Goal: Complete application form: Complete application form

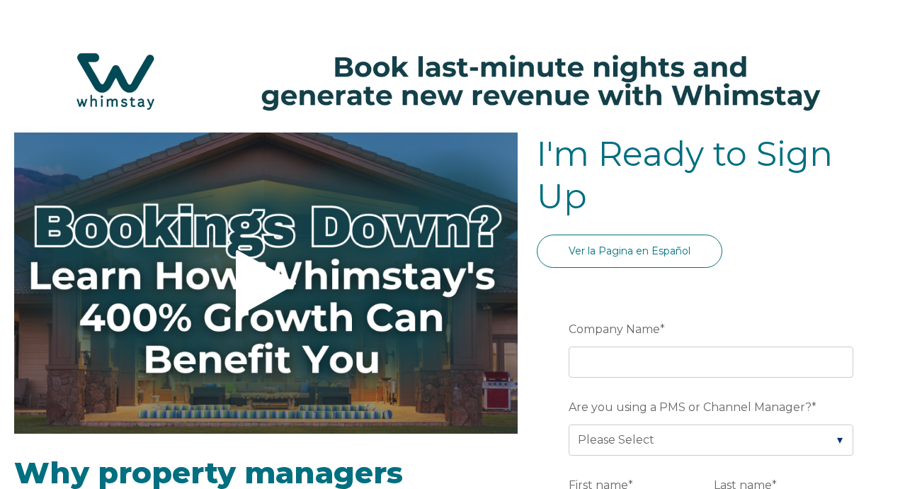
select select "US"
select select "Standard"
click at [671, 344] on div "Company Name *" at bounding box center [714, 347] width 290 height 61
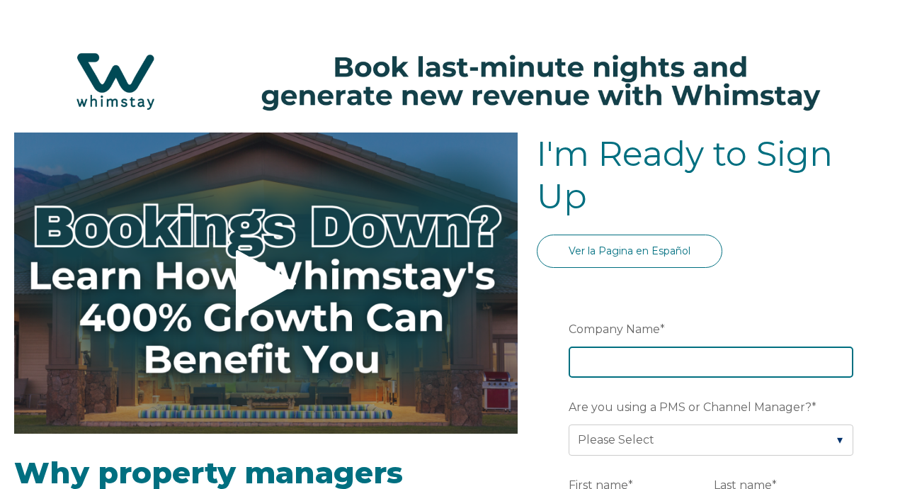
click at [671, 357] on input "Company Name *" at bounding box center [711, 361] width 285 height 31
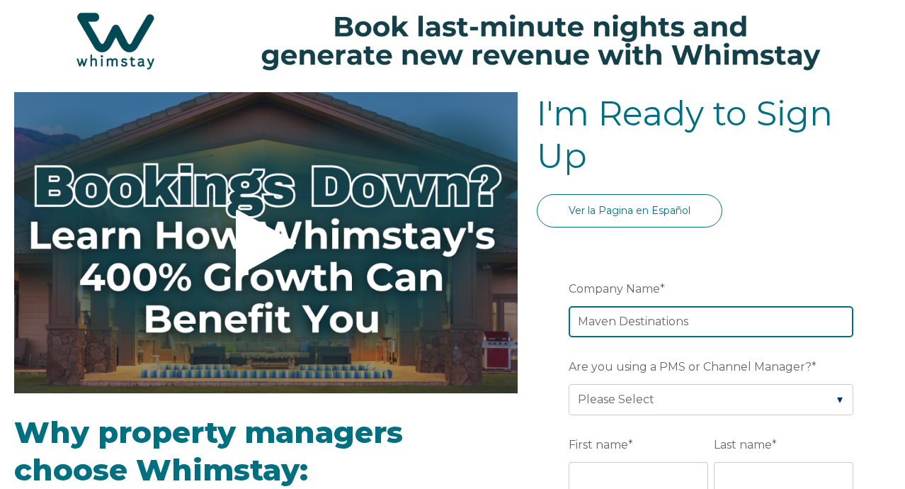
type input "Maven Destinations"
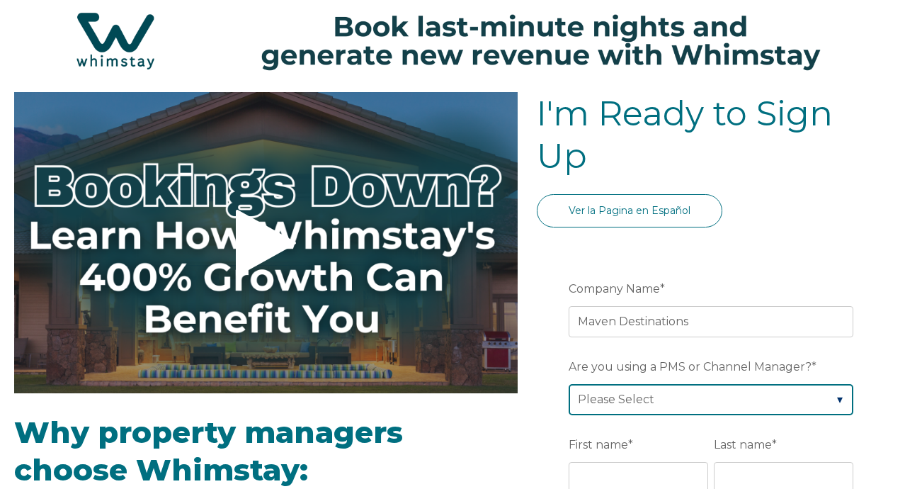
click at [629, 401] on select "Please Select Barefoot BookingPal Boost Brightside CiiRUS Escapia Guesty Hostaw…" at bounding box center [711, 399] width 285 height 31
select select "Guesty"
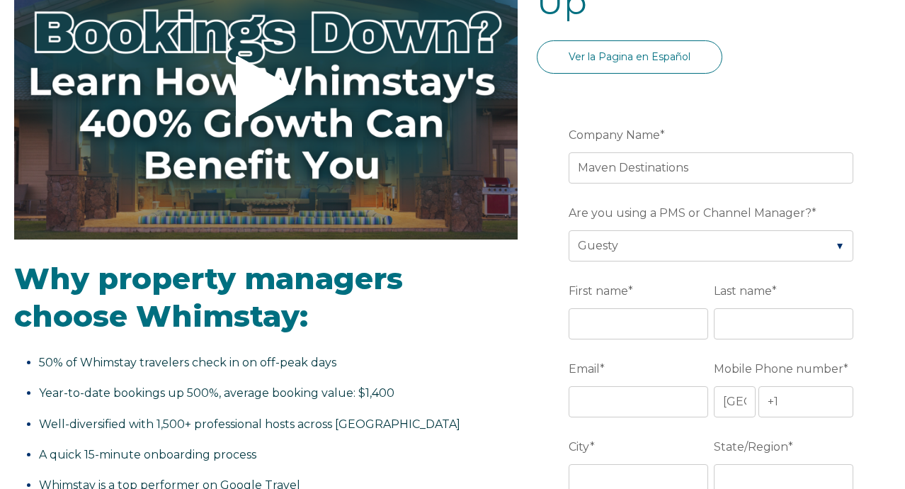
scroll to position [196, 0]
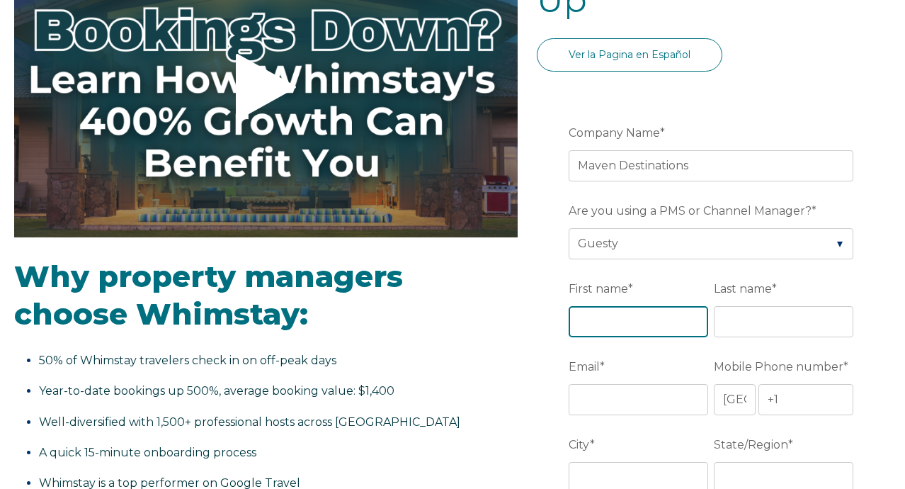
click at [605, 322] on input "First name *" at bounding box center [639, 321] width 140 height 31
type input "[PERSON_NAME]"
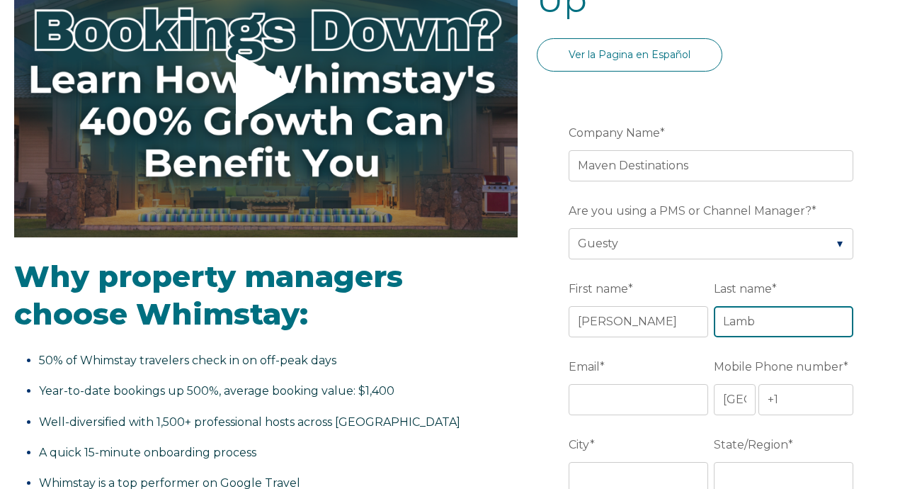
type input "Lamb"
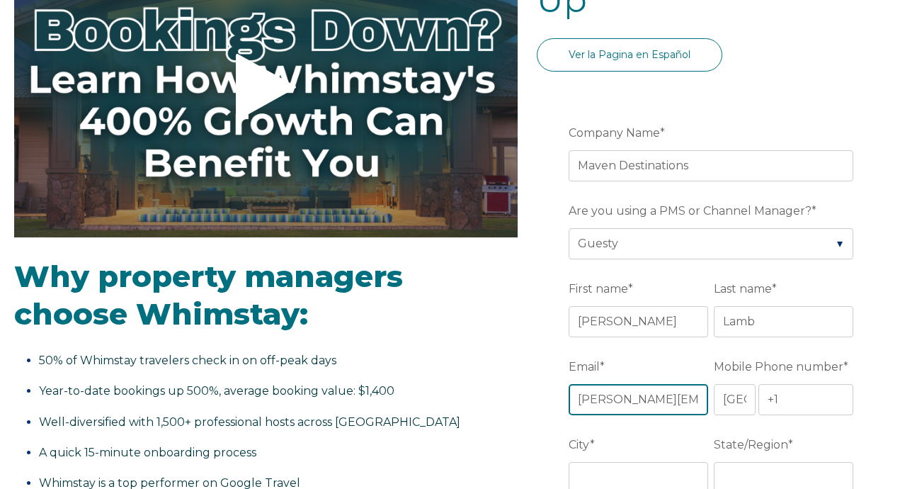
scroll to position [0, 13]
type input "[PERSON_NAME][EMAIL_ADDRESS][DOMAIN_NAME]"
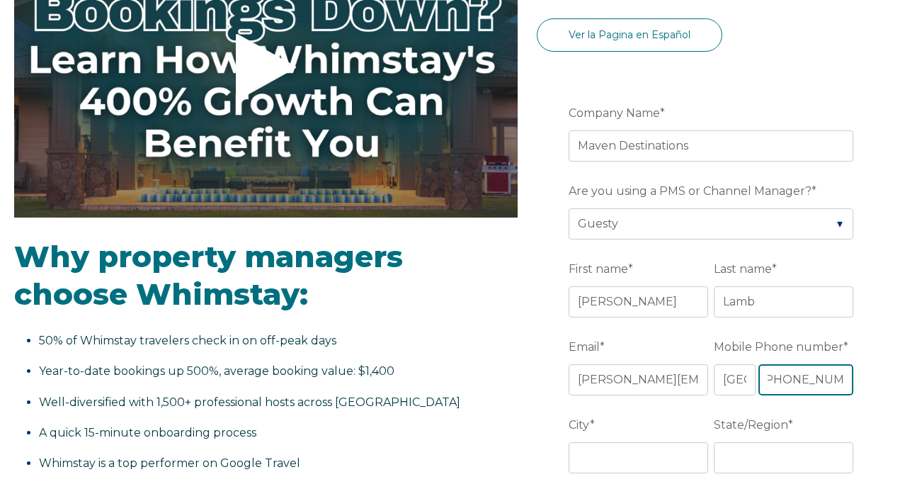
scroll to position [218, 0]
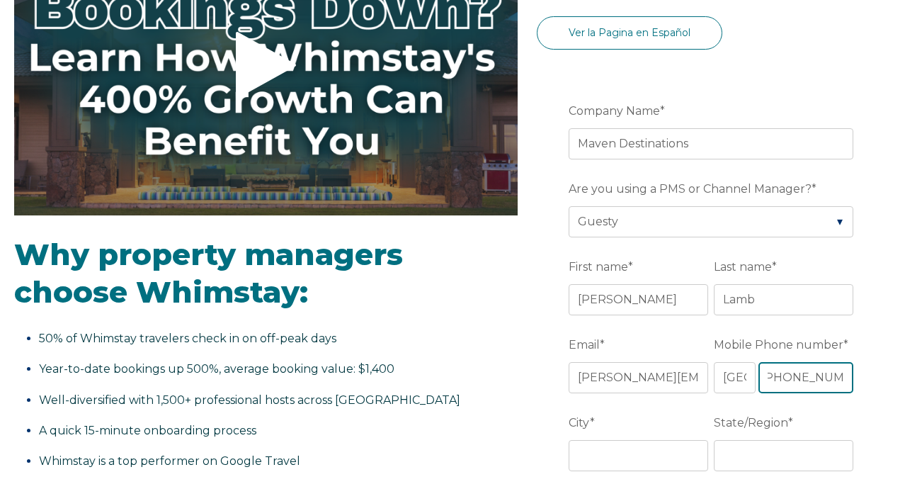
type input "[PHONE_NUMBER]"
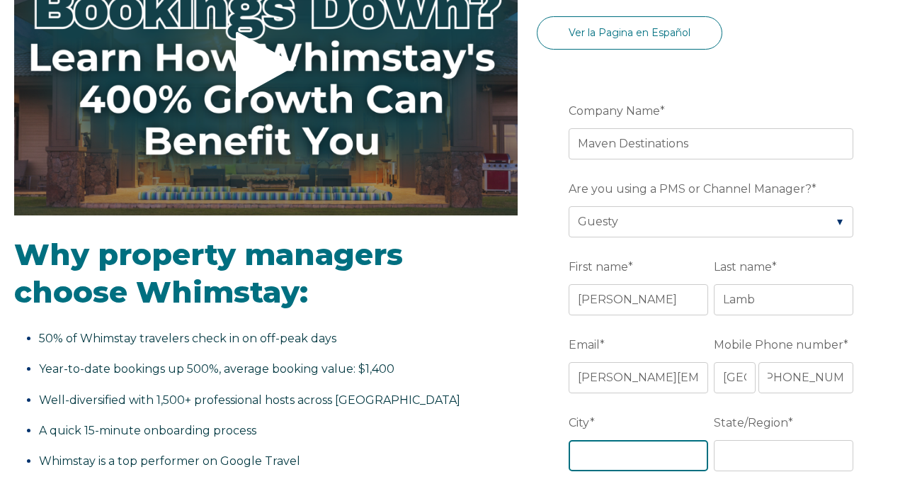
click at [623, 453] on input "City *" at bounding box center [639, 455] width 140 height 31
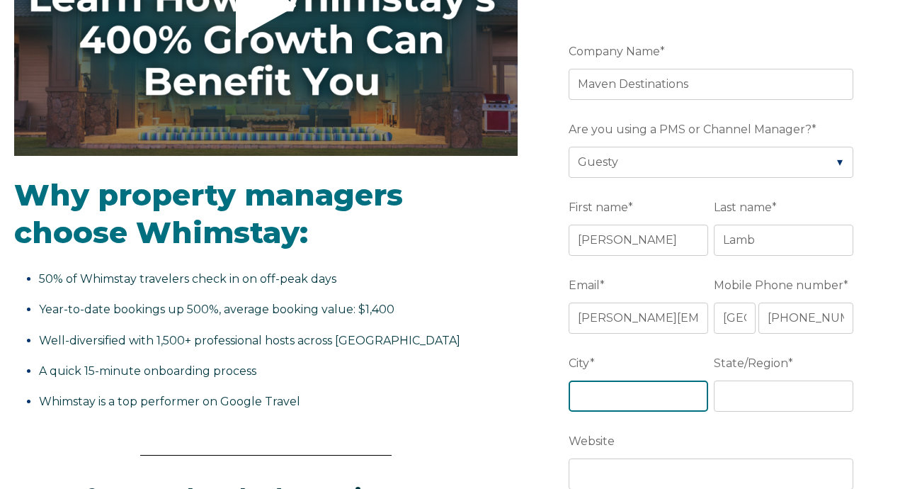
scroll to position [279, 0]
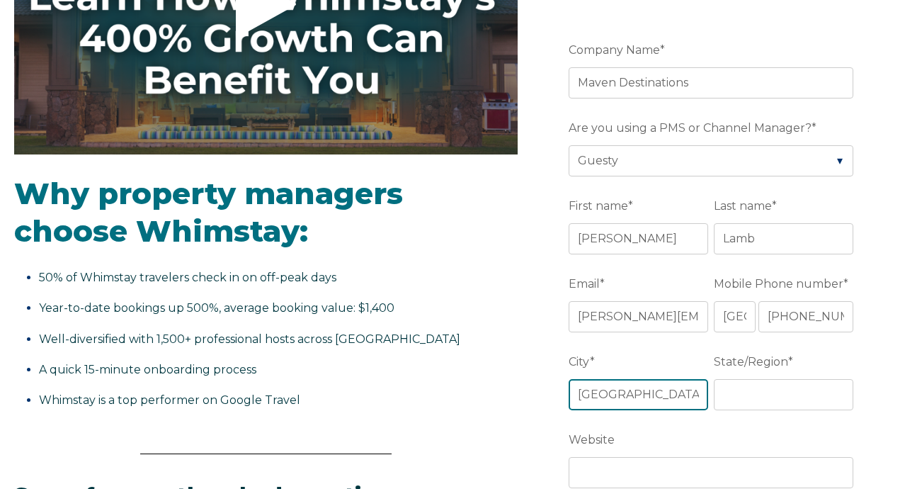
type input "[GEOGRAPHIC_DATA]"
type input "TN"
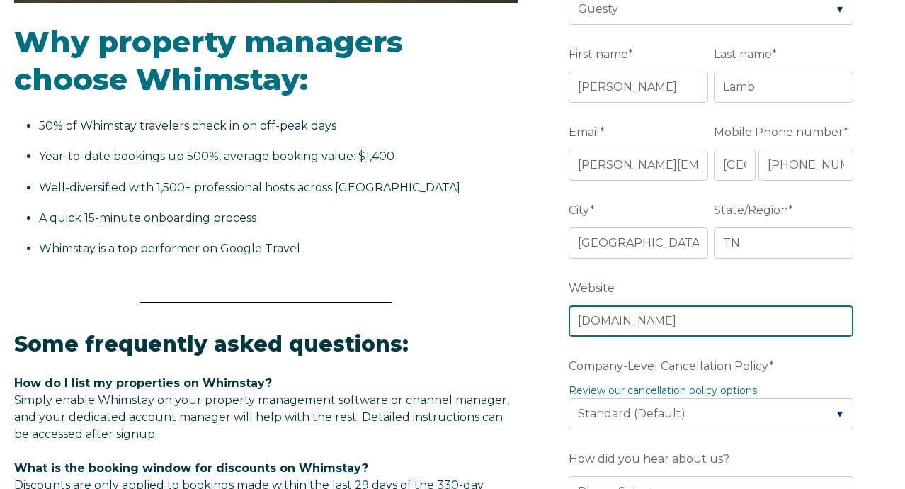
scroll to position [431, 0]
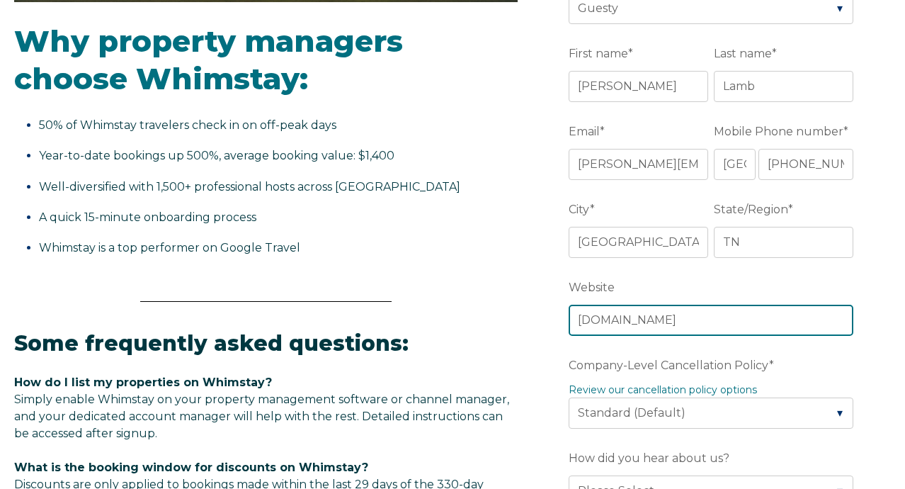
type input "[DOMAIN_NAME]"
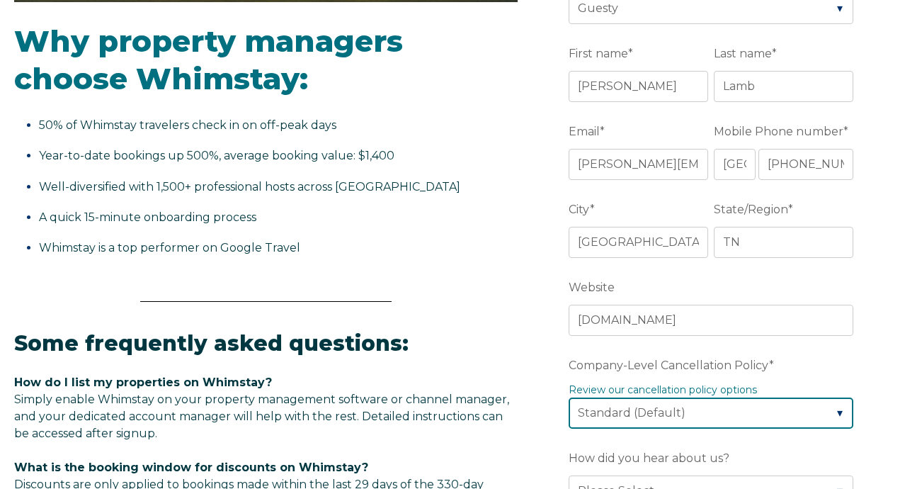
click at [633, 419] on select "Please Select Partial Standard (Default) Moderate Strict" at bounding box center [711, 412] width 285 height 31
select select "Strict"
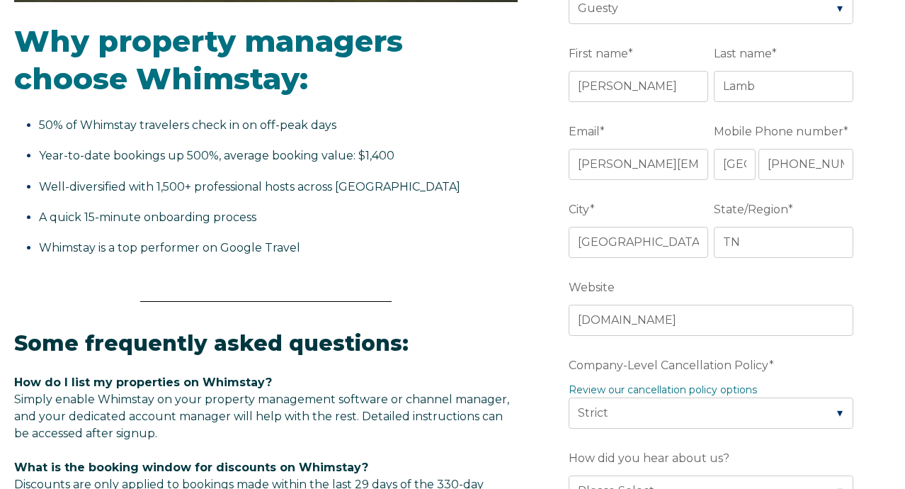
click at [541, 337] on form "Company Name * Maven Destinations Are you using a PMS or Channel Manager? * Ple…" at bounding box center [714, 444] width 354 height 1183
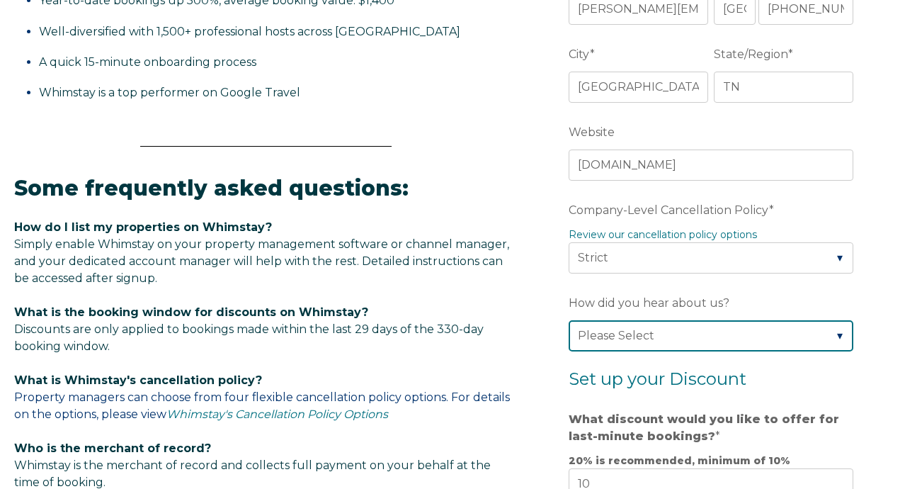
click at [621, 337] on select "Please Select Found Whimstay through a Google search Direct outreach from a Whi…" at bounding box center [711, 335] width 285 height 31
select select "Other"
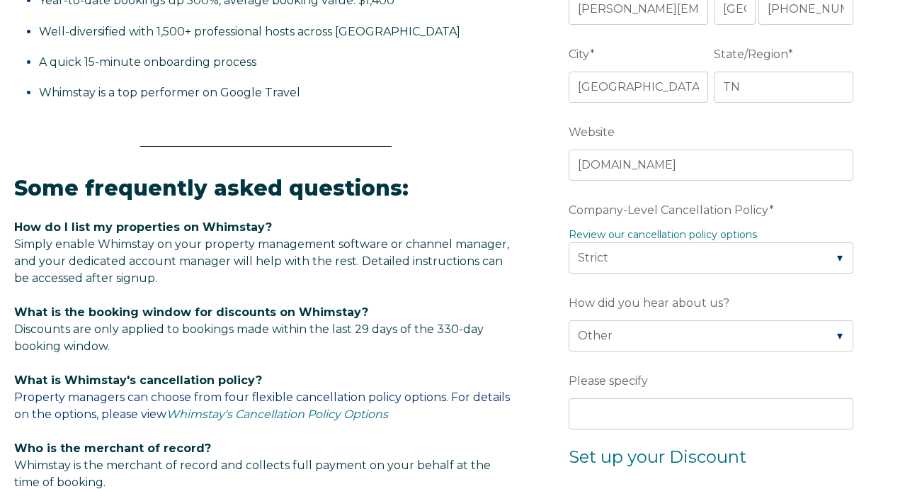
click at [560, 361] on form "Company Name * Maven Destinations Are you using a PMS or Channel Manager? * Ple…" at bounding box center [714, 328] width 354 height 1261
click at [577, 396] on div "Please specify" at bounding box center [714, 398] width 290 height 61
click at [577, 400] on input "Please specify" at bounding box center [711, 413] width 285 height 31
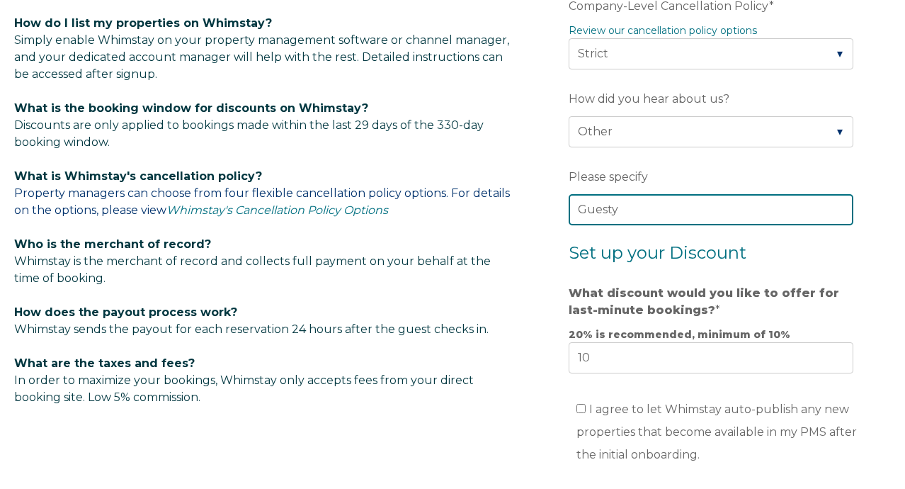
scroll to position [794, 0]
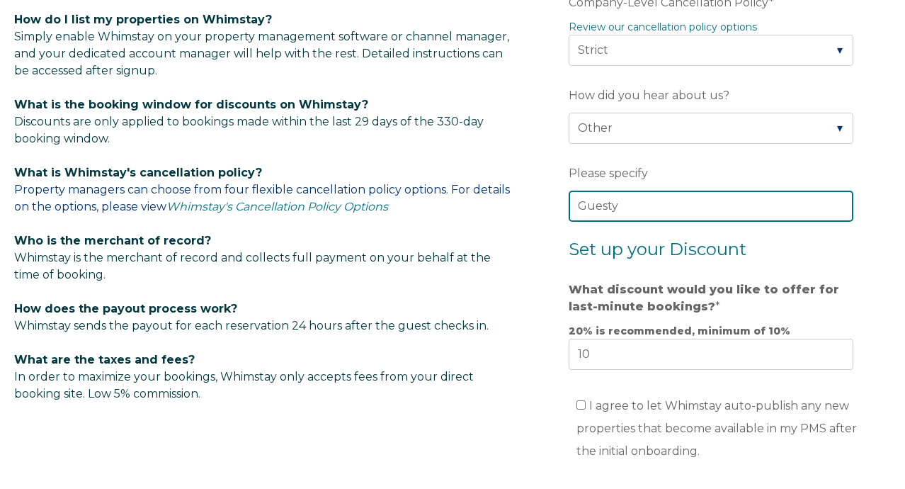
type input "Guesty"
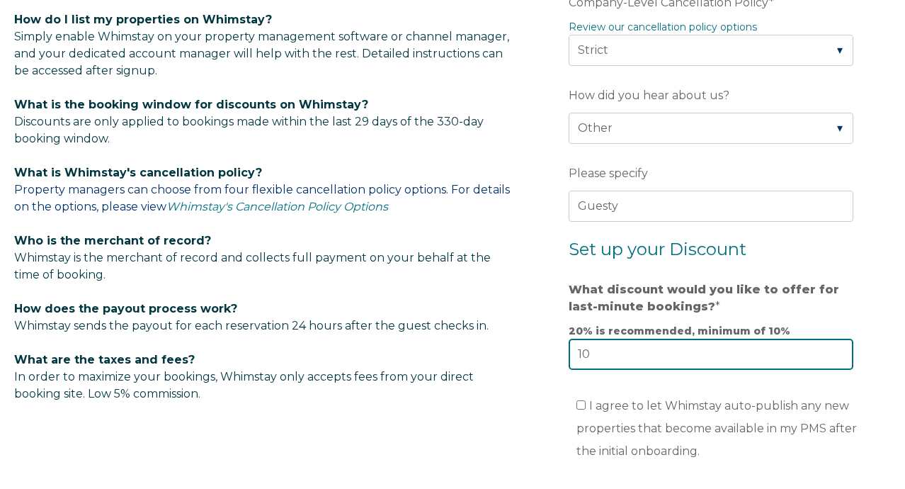
click at [714, 356] on input "10" at bounding box center [711, 354] width 285 height 31
drag, startPoint x: 759, startPoint y: 355, endPoint x: 536, endPoint y: 334, distance: 224.8
click at [536, 334] on div "Video player - SSOB Pitch Vid Thumbnail - Click to play video Why property mana…" at bounding box center [452, 44] width 877 height 1413
type input "20"
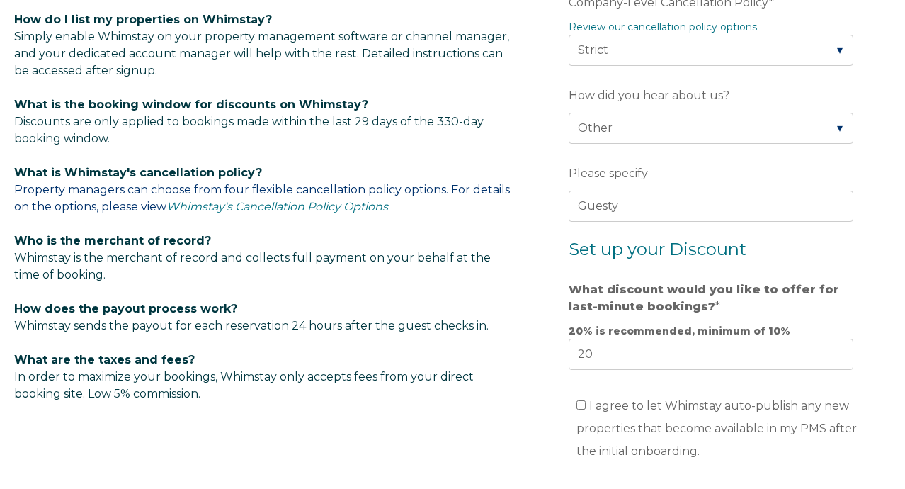
click at [522, 320] on div "Video player - SSOB Pitch Vid Thumbnail - Click to play video Why property mana…" at bounding box center [452, 44] width 877 height 1413
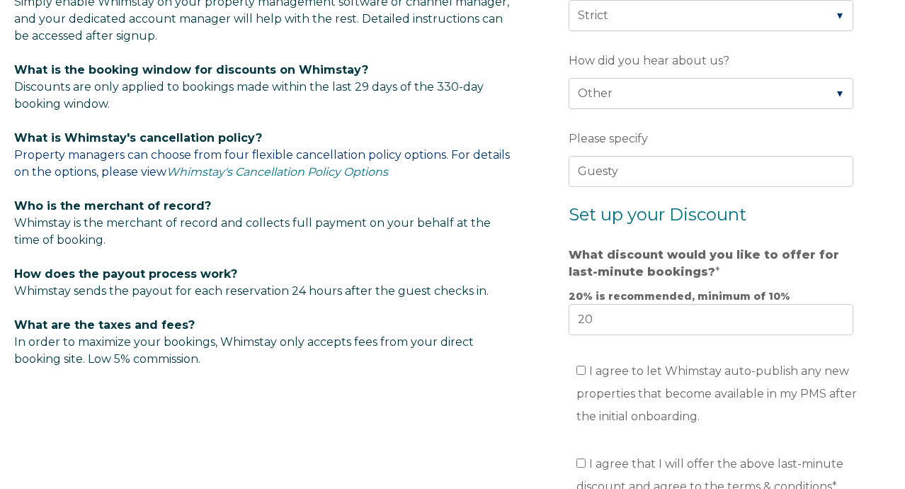
scroll to position [830, 0]
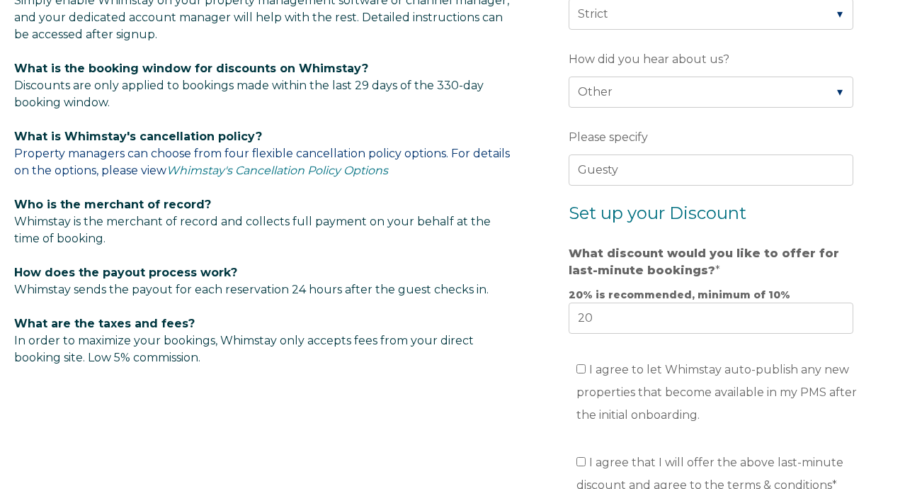
click at [581, 363] on label "I agree to let Whimstay auto-publish any new properties that become available i…" at bounding box center [717, 392] width 281 height 59
click at [581, 364] on input "I agree to let Whimstay auto-publish any new properties that become available i…" at bounding box center [581, 368] width 9 height 9
checkbox input "true"
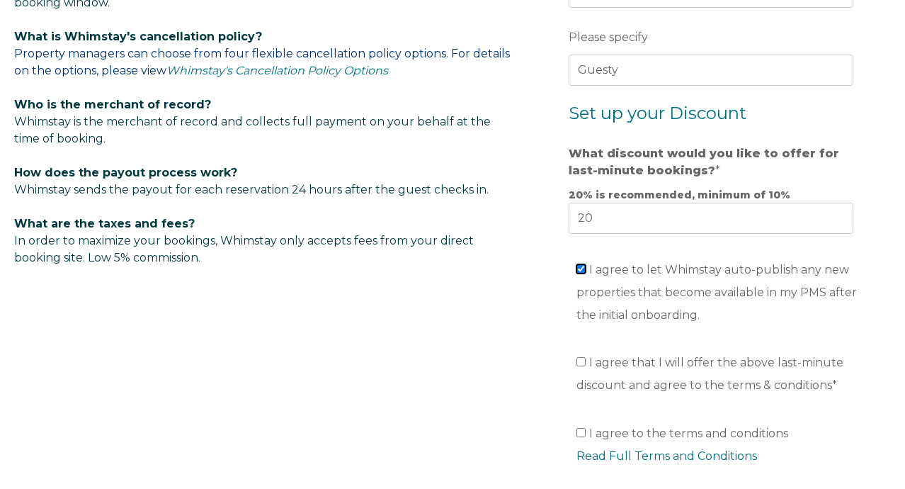
scroll to position [929, 0]
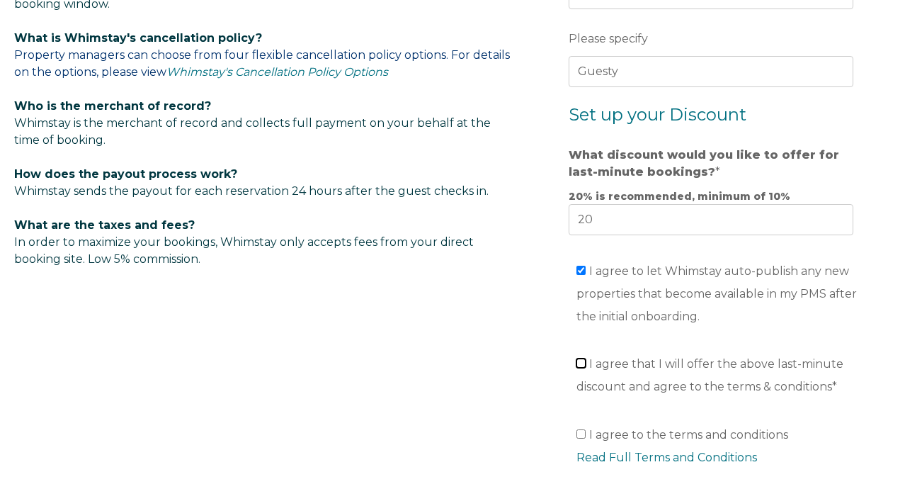
click at [582, 361] on input "I agree that I will offer the above last-minute discount and agree to the terms…" at bounding box center [581, 362] width 9 height 9
checkbox input "true"
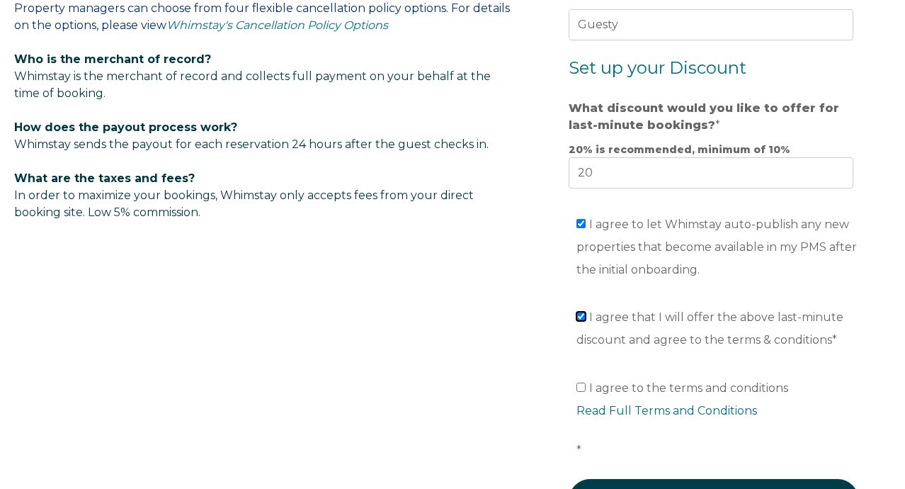
scroll to position [986, 0]
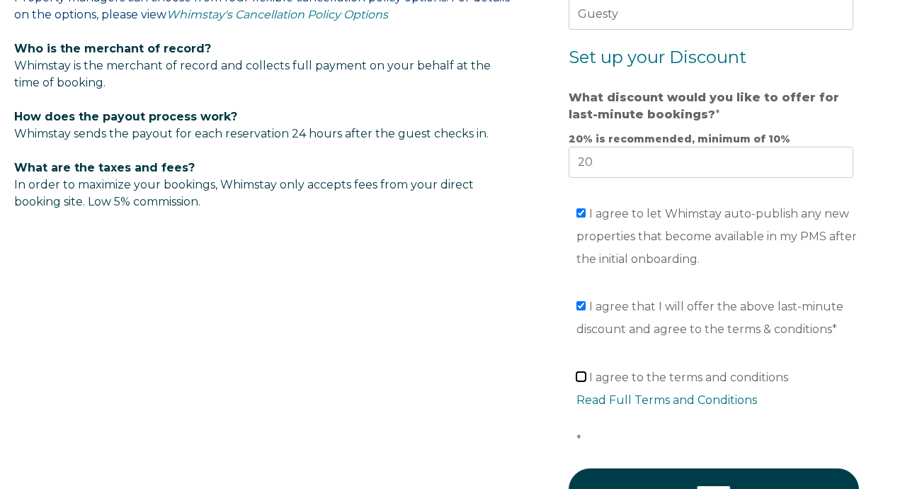
click at [580, 372] on input "I agree to the terms and conditions Read Full Terms and Conditions *" at bounding box center [581, 376] width 9 height 9
checkbox input "true"
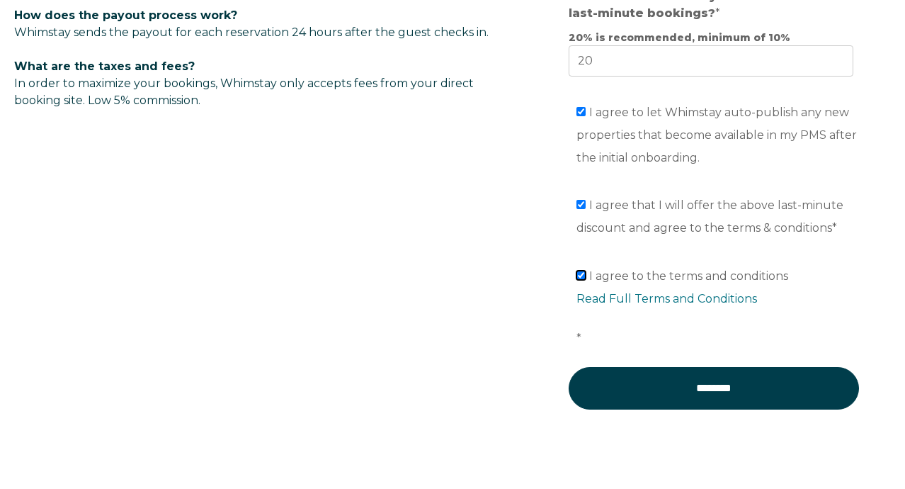
scroll to position [1094, 0]
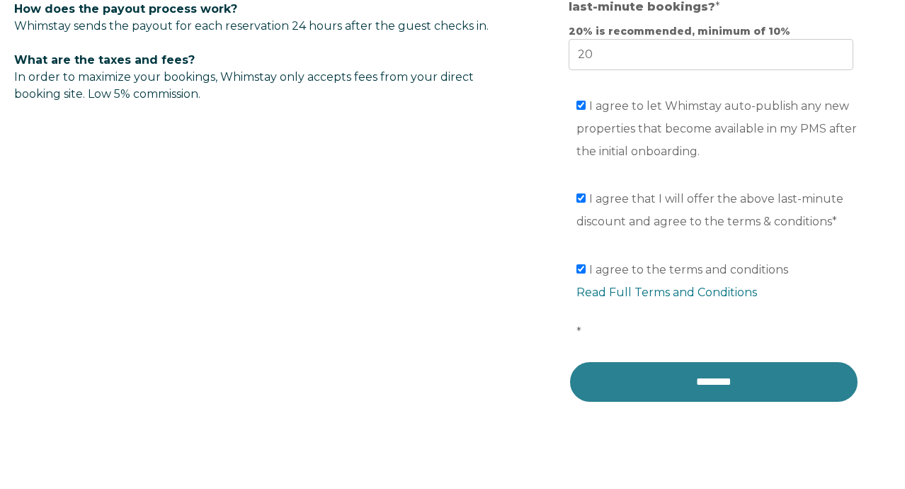
click at [609, 361] on input "********" at bounding box center [714, 382] width 290 height 43
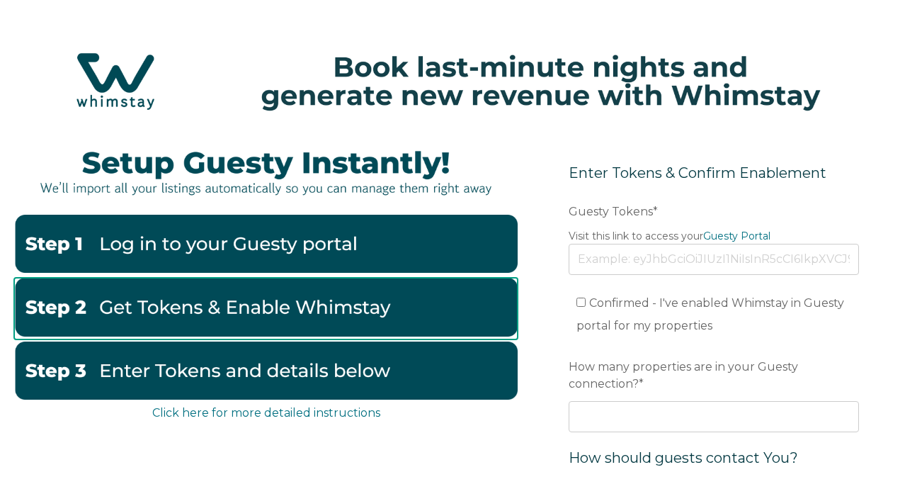
click at [357, 306] on img at bounding box center [266, 307] width 504 height 58
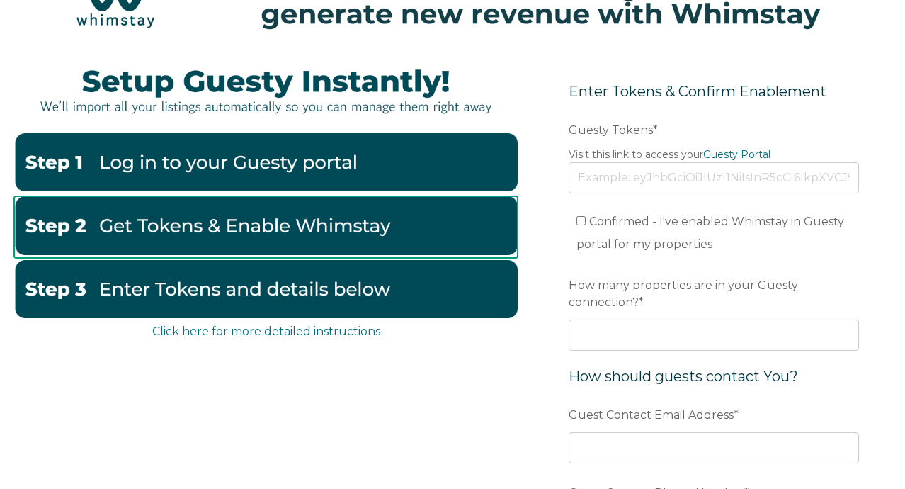
scroll to position [83, 0]
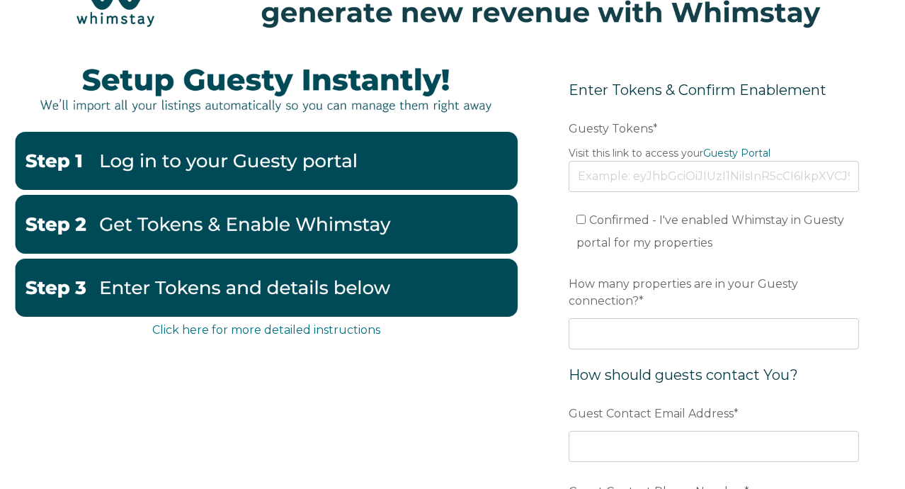
click at [615, 221] on span "Confirmed - I've enabled Whimstay in Guesty portal for my properties" at bounding box center [711, 231] width 269 height 36
click at [586, 221] on input "Confirmed - I've enabled Whimstay in Guesty portal for my properties" at bounding box center [581, 219] width 9 height 9
checkbox input "true"
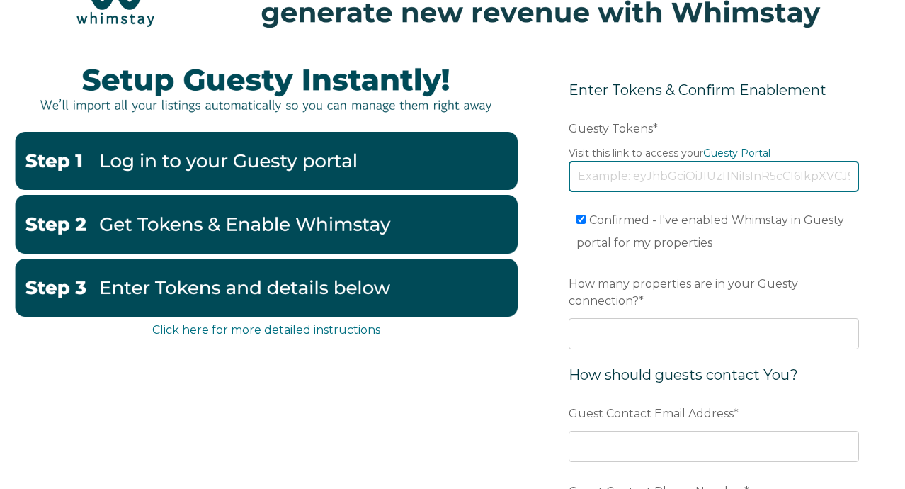
click at [592, 176] on input "Guesty Tokens *" at bounding box center [714, 176] width 290 height 31
paste input "eyJhbGciOiJIUzI1NiIsInR5cCI6IkpXVCJ9.eyJ0b2tlbklkIjoiNjhhYjU3ZmMwOTYxNDU0N2Q0Nz…"
type input "eyJhbGciOiJIUzI1NiIsInR5cCI6IkpXVCJ9.eyJ0b2tlbklkIjoiNjhhYjU3ZmMwOTYxNDU0N2Q0Nz…"
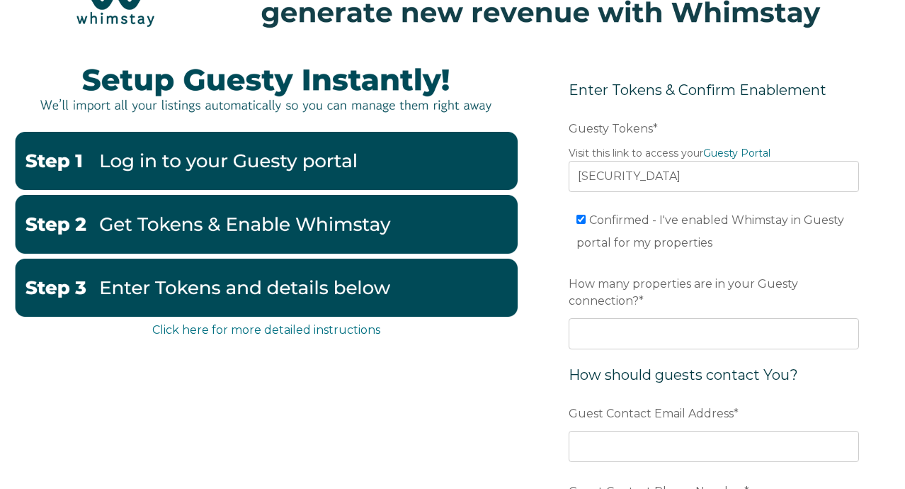
click at [562, 148] on form "Enter Tokens & Confirm Enablement Preferred language Email Guesty Tokens * Visi…" at bounding box center [714, 349] width 354 height 598
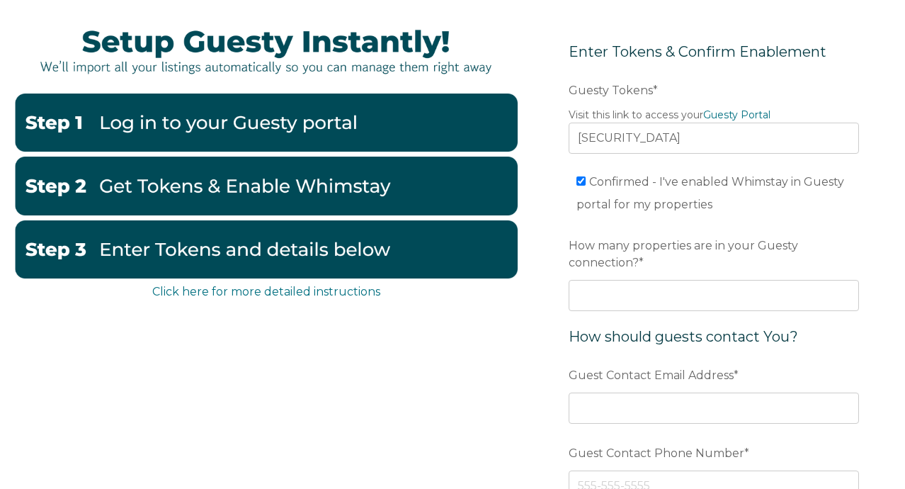
scroll to position [122, 0]
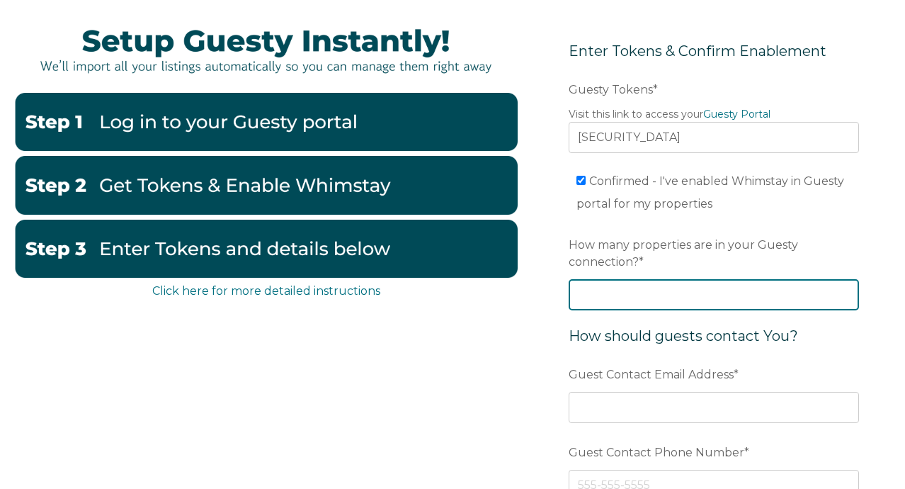
click at [730, 286] on input "How many properties are in your Guesty connection? *" at bounding box center [714, 294] width 290 height 31
type input "23"
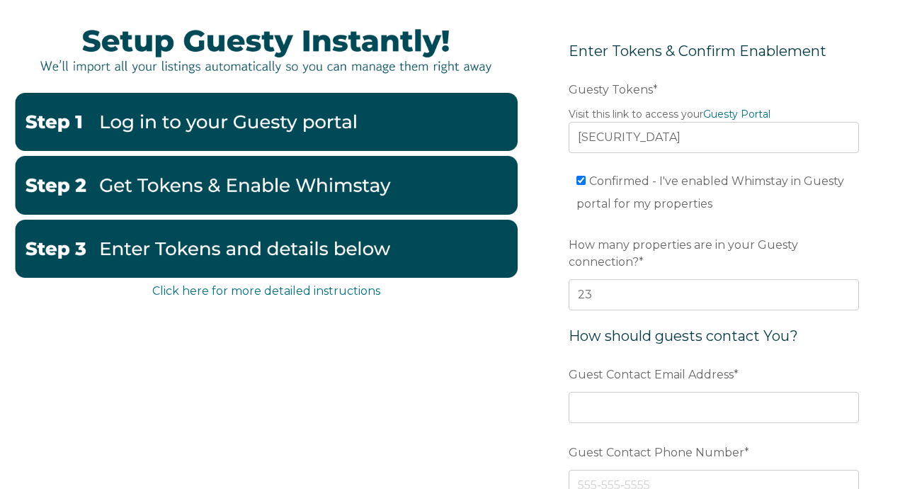
click at [614, 363] on span "Guest Contact Email Address" at bounding box center [651, 374] width 165 height 22
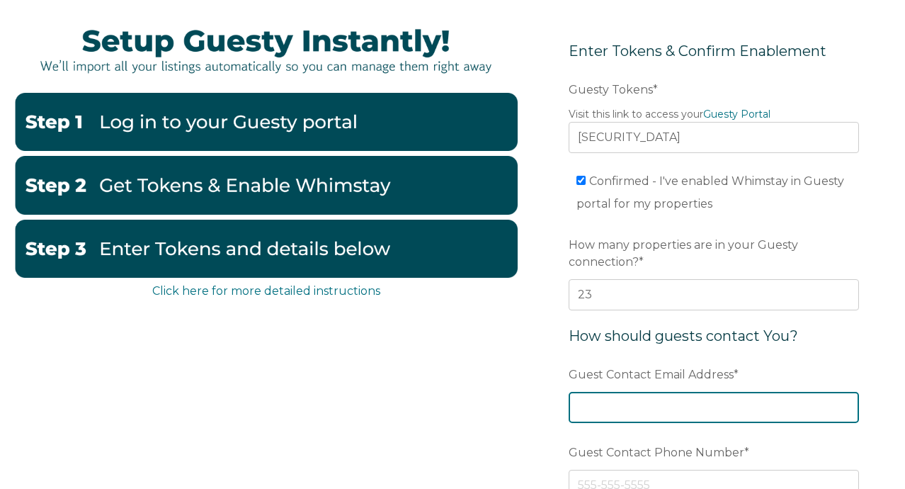
click at [614, 392] on input "Guest Contact Email Address *" at bounding box center [714, 407] width 290 height 31
type input "hello@MavenTN.com"
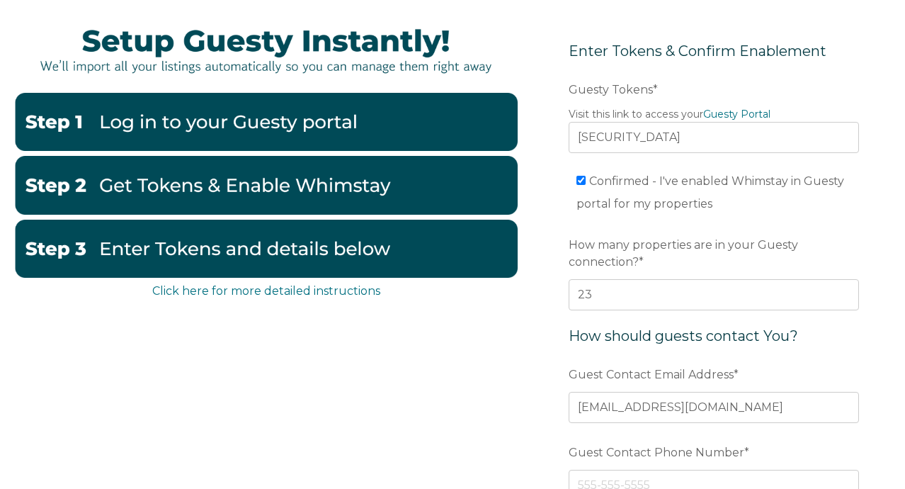
click at [538, 391] on form "Enter Tokens & Confirm Enablement Preferred language Email Guesty Tokens * Visi…" at bounding box center [714, 310] width 354 height 598
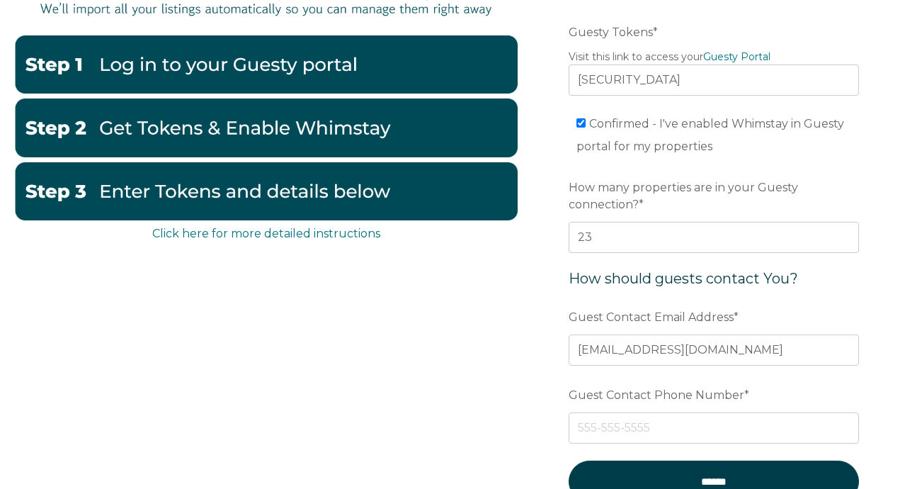
scroll to position [183, 0]
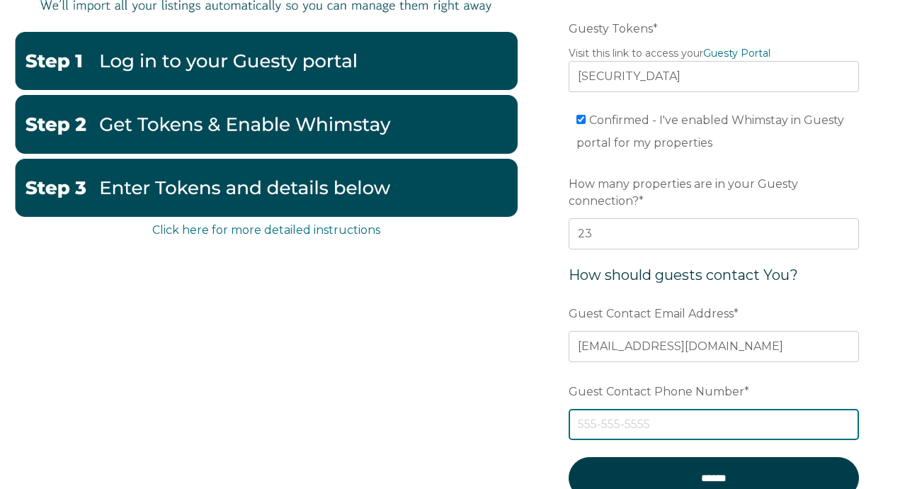
click at [604, 420] on input "Guest Contact Phone Number *" at bounding box center [714, 424] width 290 height 31
type input "6159706610"
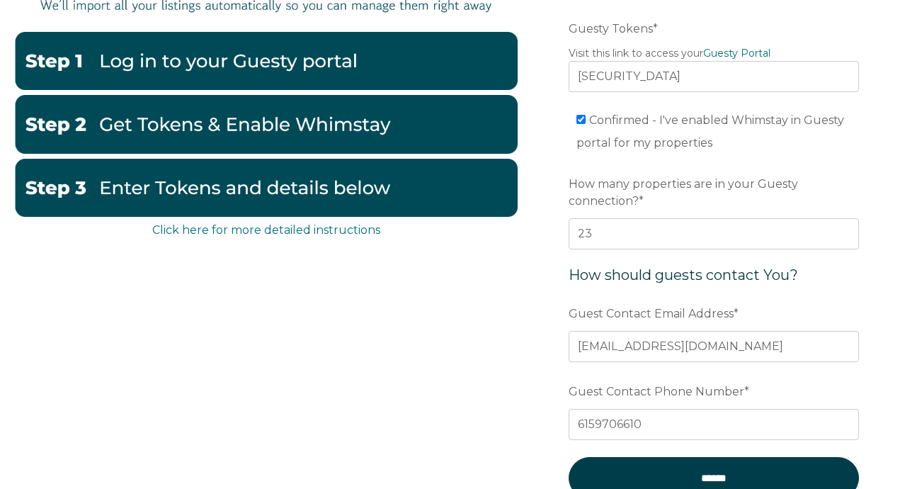
click at [550, 415] on form "Enter Tokens & Confirm Enablement Preferred language Email Guesty Tokens * Visi…" at bounding box center [714, 249] width 354 height 598
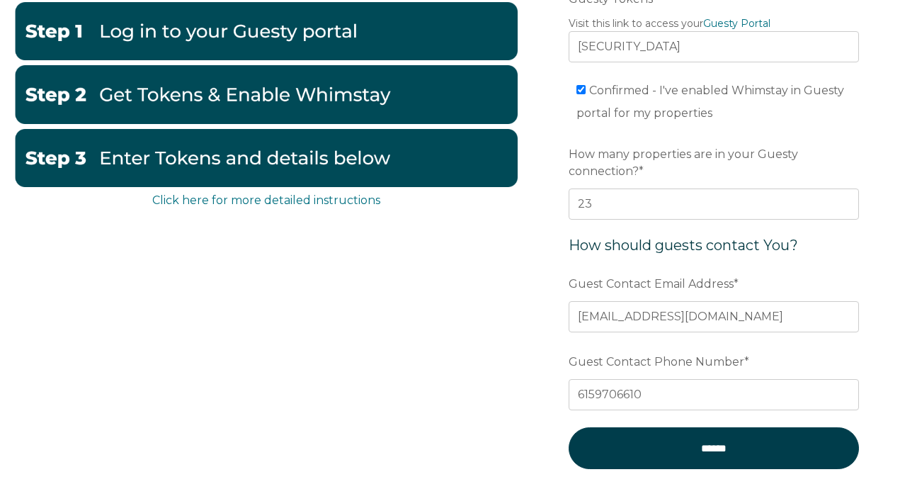
scroll to position [213, 0]
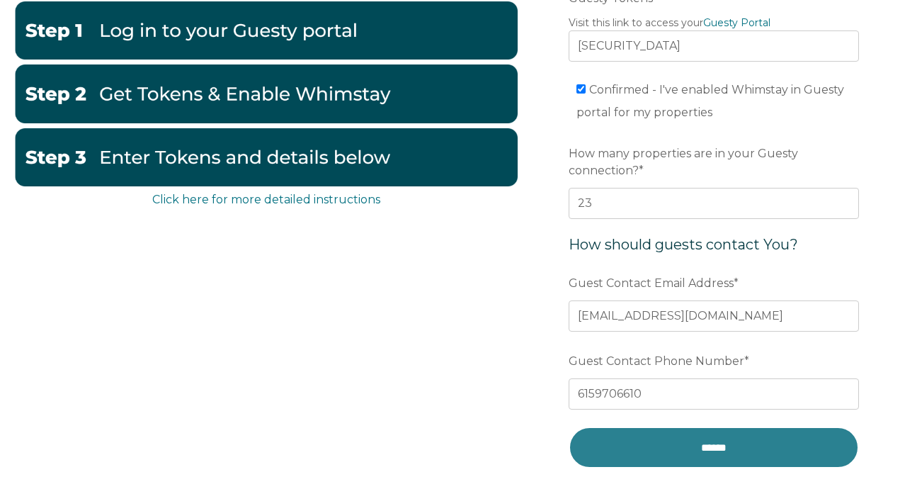
click at [685, 434] on input "******" at bounding box center [714, 448] width 290 height 42
